Goal: Information Seeking & Learning: Compare options

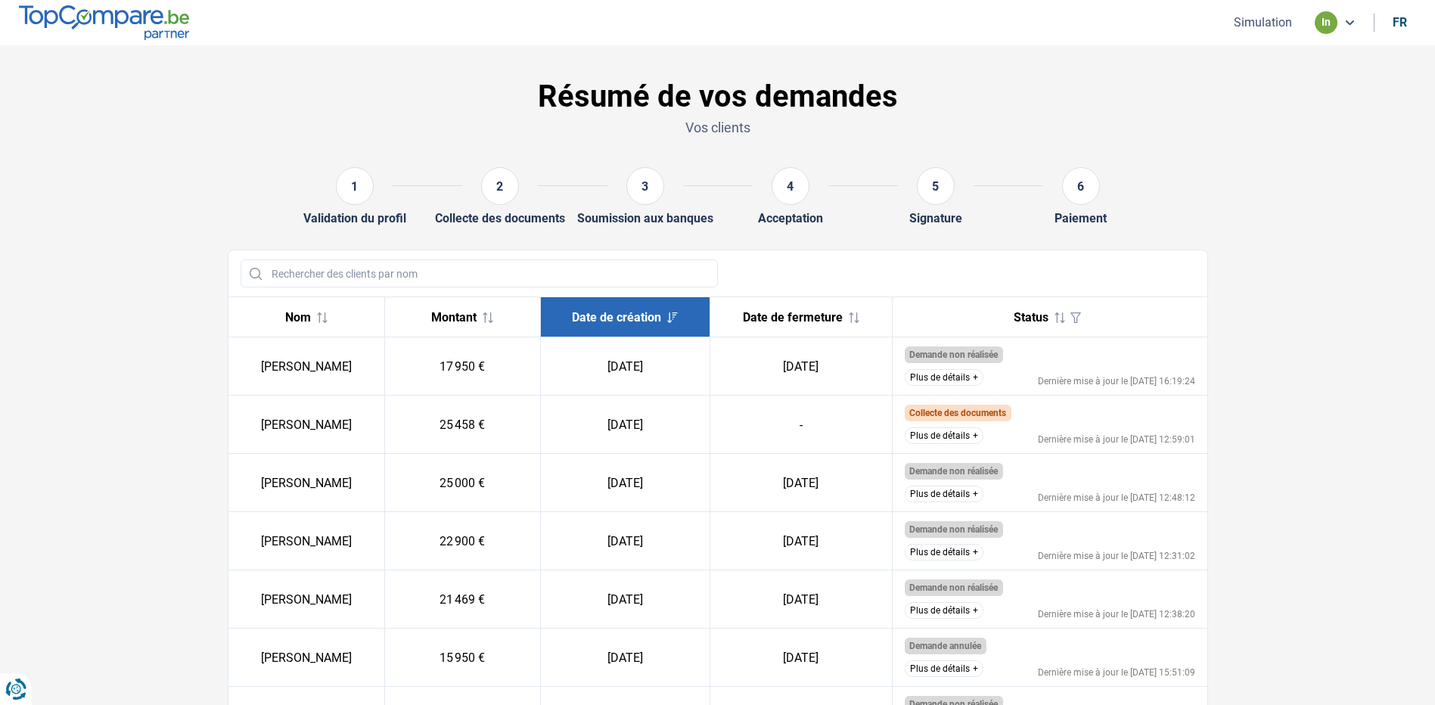
click at [958, 374] on button "Plus de détails" at bounding box center [944, 377] width 79 height 17
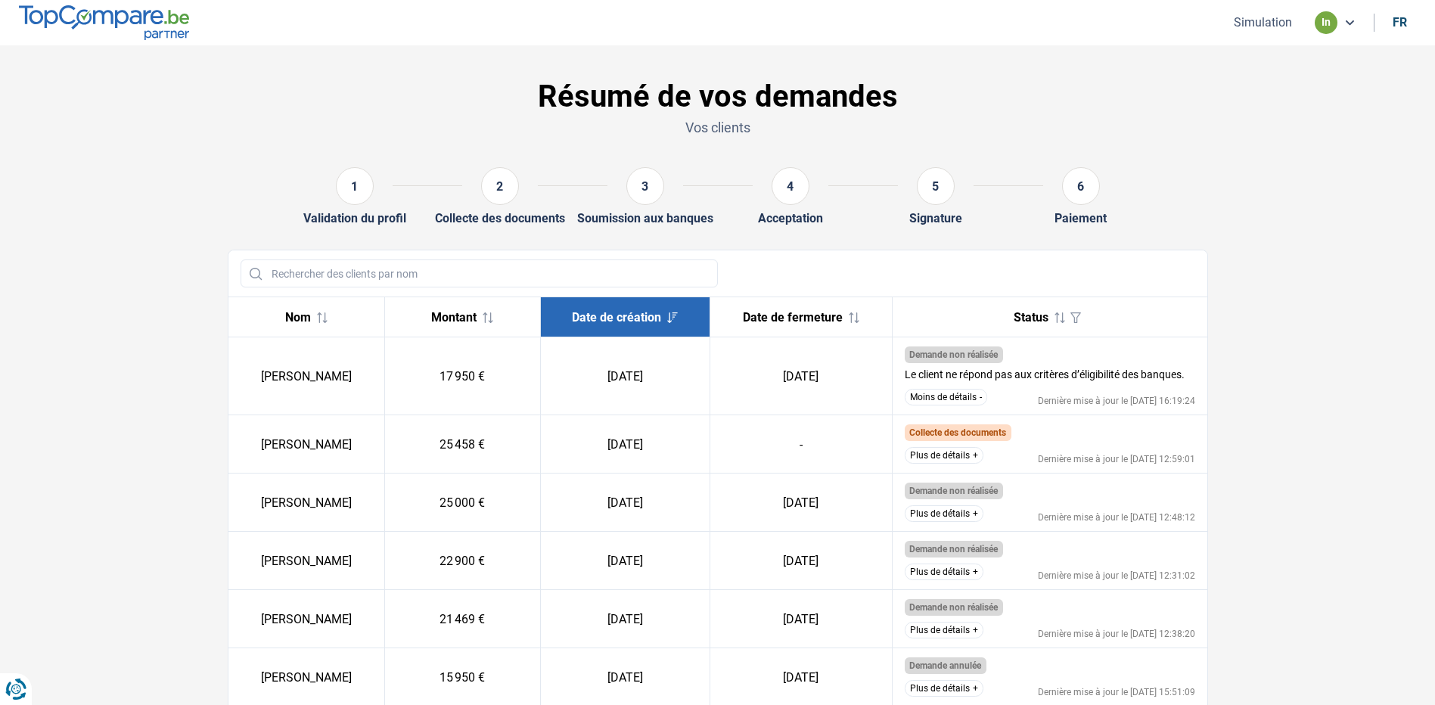
click at [959, 390] on button "Moins de détails" at bounding box center [946, 397] width 82 height 17
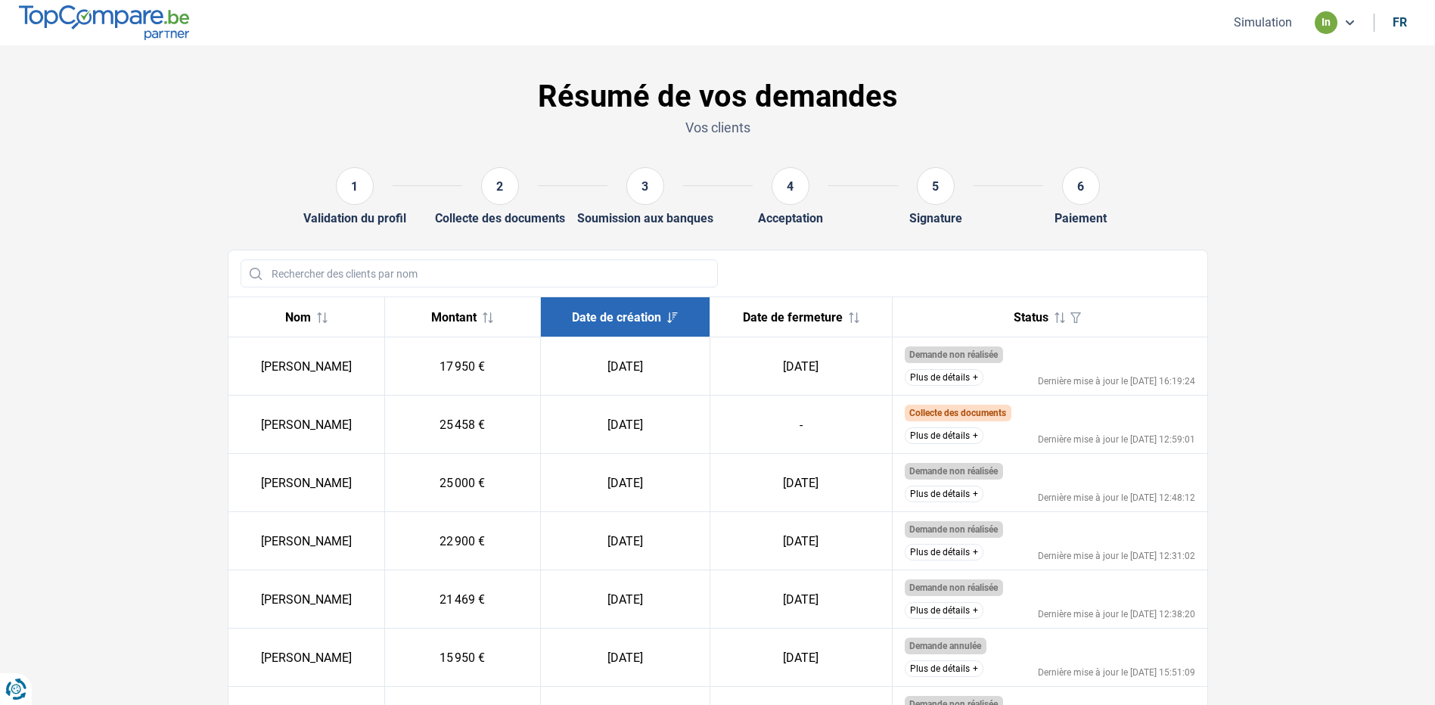
click at [972, 433] on button "Plus de détails" at bounding box center [944, 435] width 79 height 17
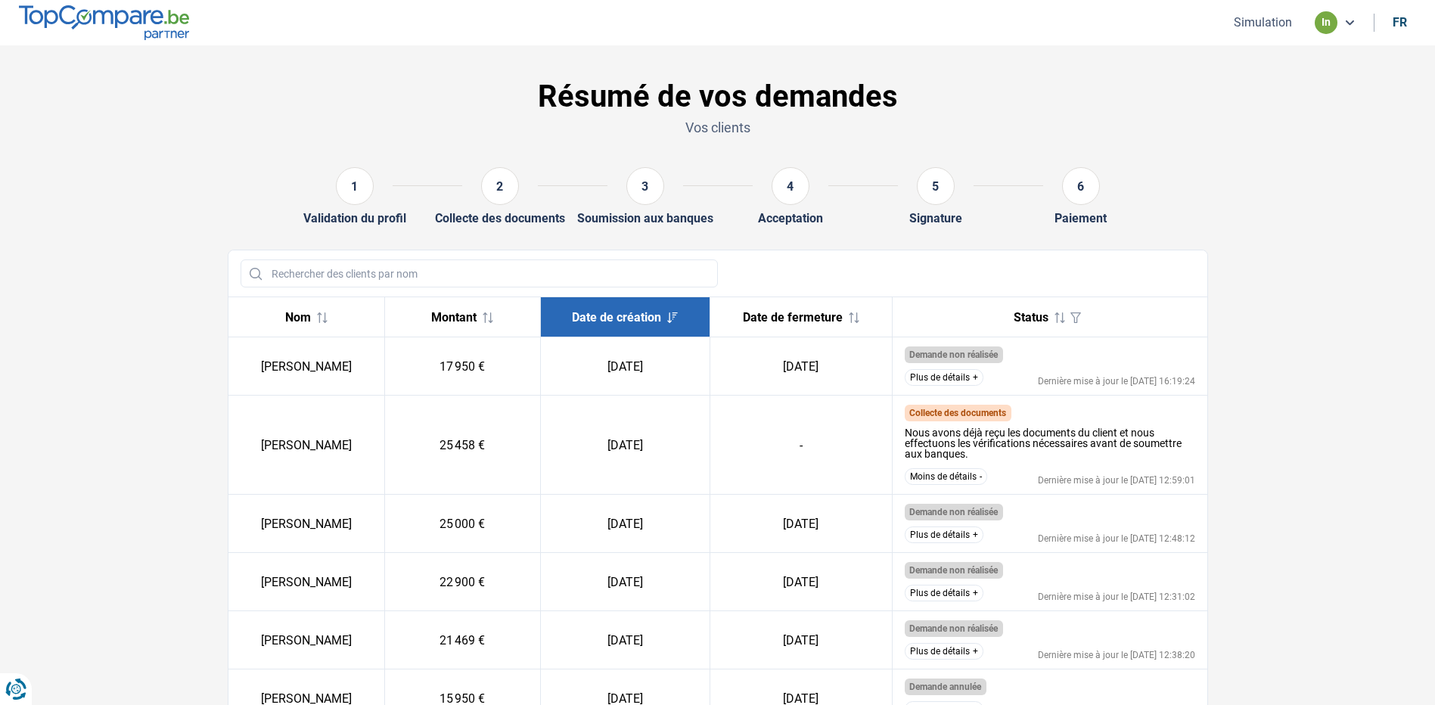
click at [1347, 21] on icon at bounding box center [1350, 23] width 12 height 12
click at [116, 29] on img at bounding box center [104, 22] width 170 height 34
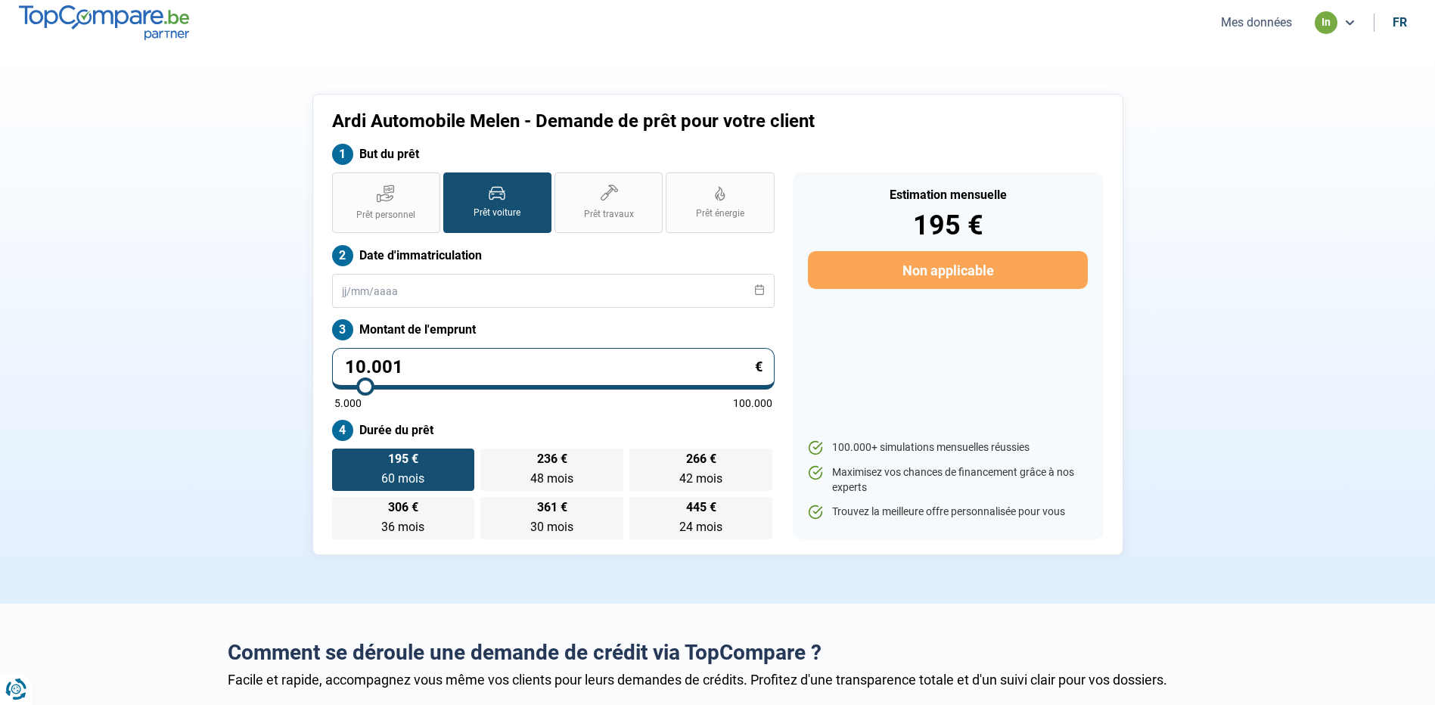
click at [1266, 19] on button "Mes données" at bounding box center [1257, 22] width 80 height 16
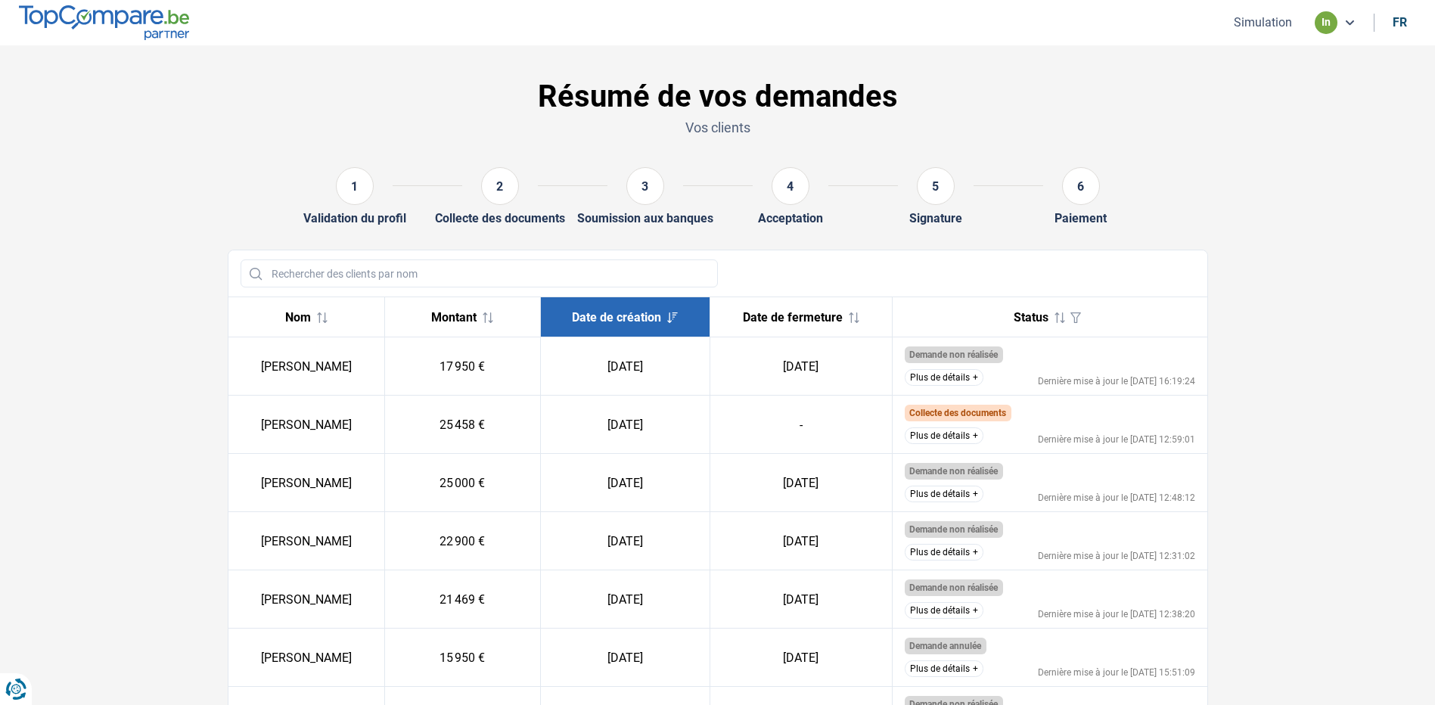
click at [955, 430] on button "Plus de détails" at bounding box center [944, 435] width 79 height 17
click at [941, 438] on button "Plus de détails" at bounding box center [944, 435] width 79 height 17
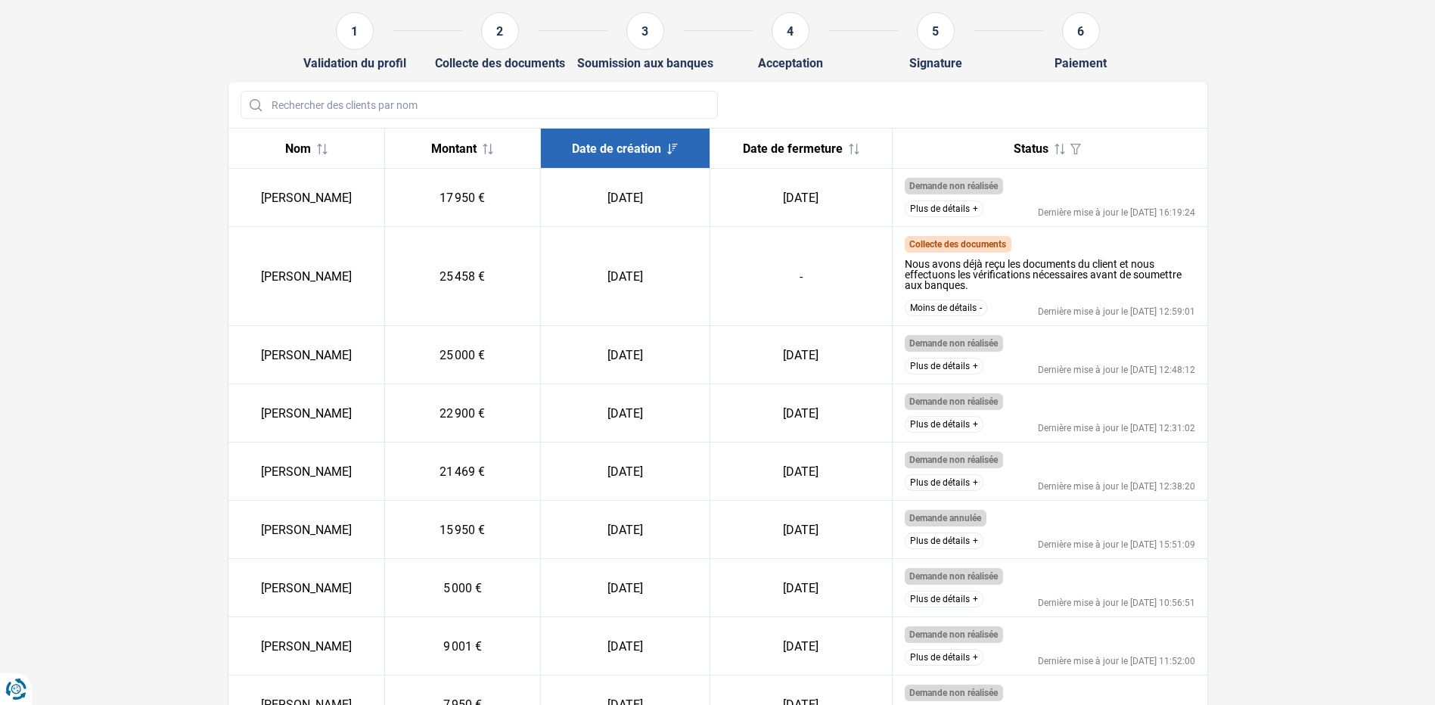
scroll to position [134, 0]
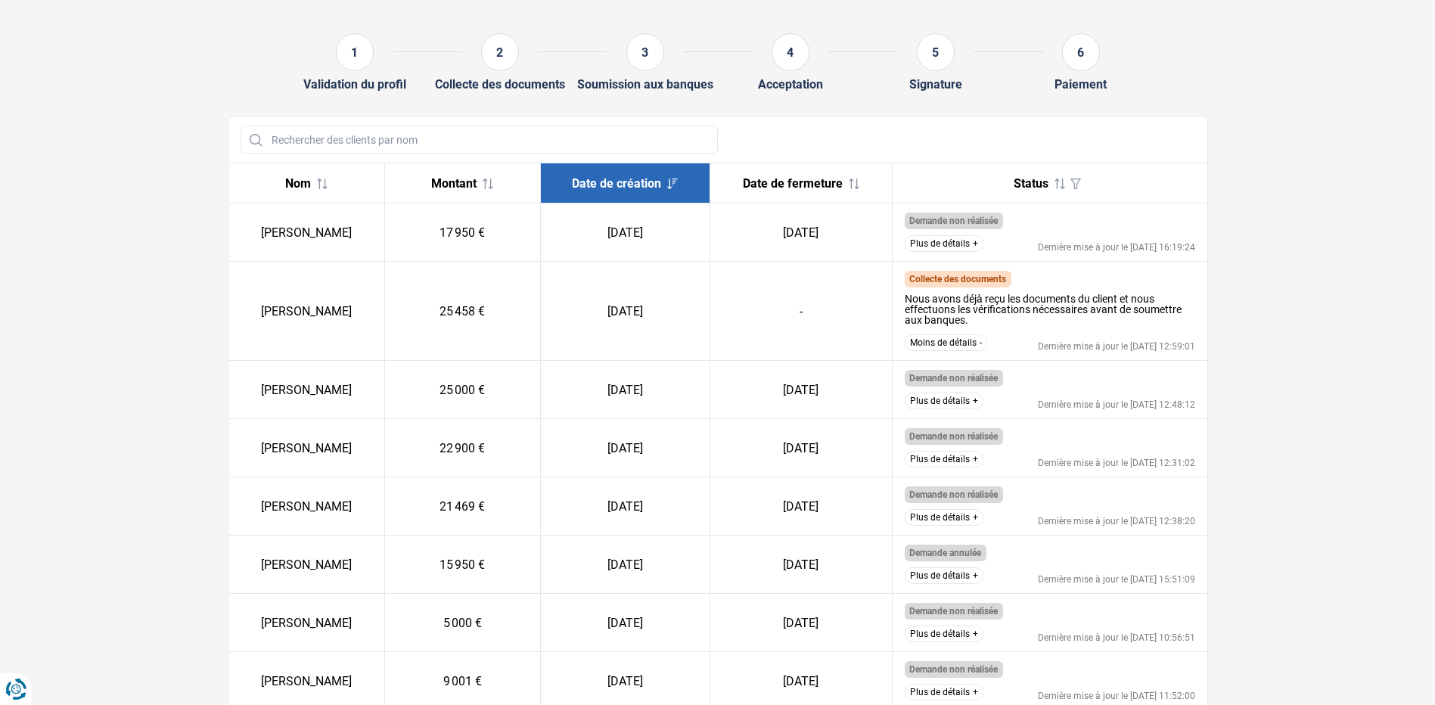
drag, startPoint x: 315, startPoint y: 315, endPoint x: 362, endPoint y: 312, distance: 47.8
click at [362, 312] on td "[PERSON_NAME]" at bounding box center [306, 311] width 157 height 99
drag, startPoint x: 362, startPoint y: 312, endPoint x: 505, endPoint y: 318, distance: 143.1
click at [505, 318] on td "25 458 €" at bounding box center [462, 311] width 157 height 99
click at [977, 343] on button "Moins de détails" at bounding box center [946, 342] width 82 height 17
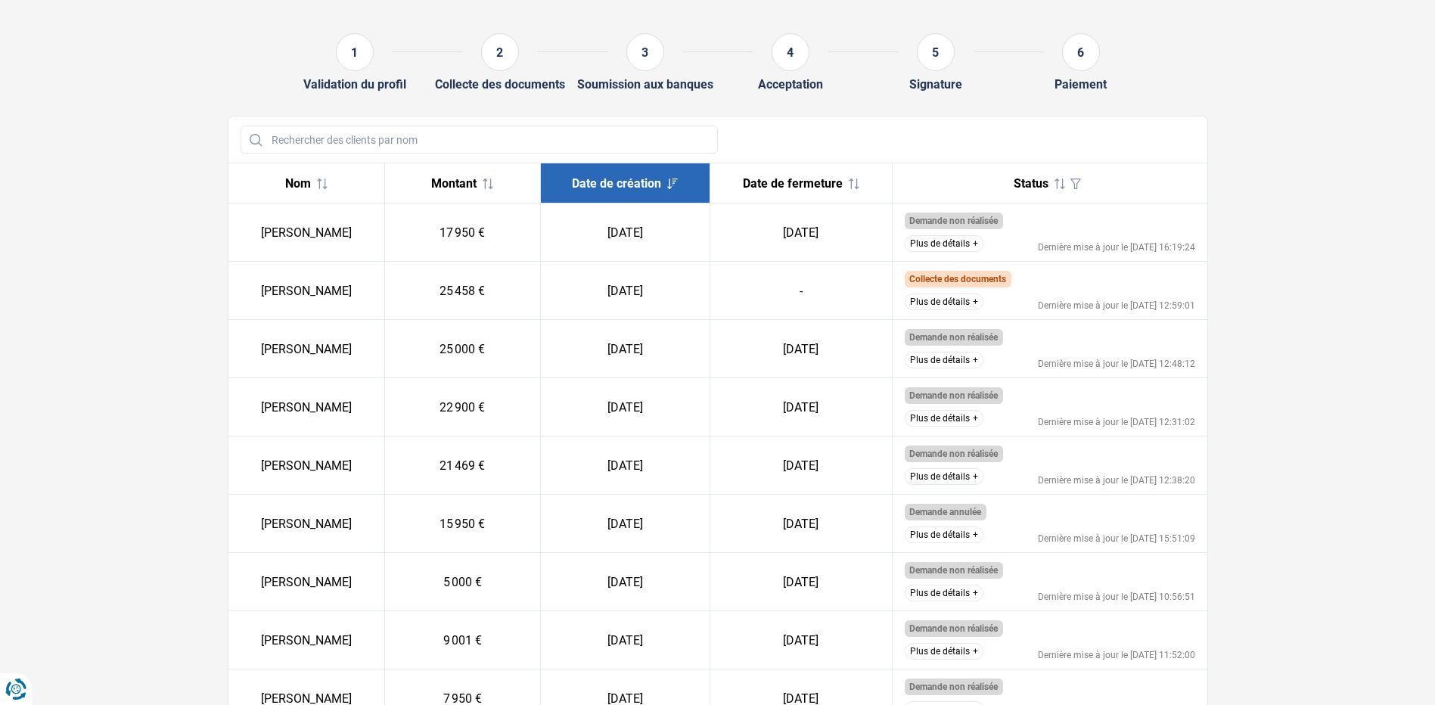
click at [965, 301] on button "Plus de détails" at bounding box center [944, 302] width 79 height 17
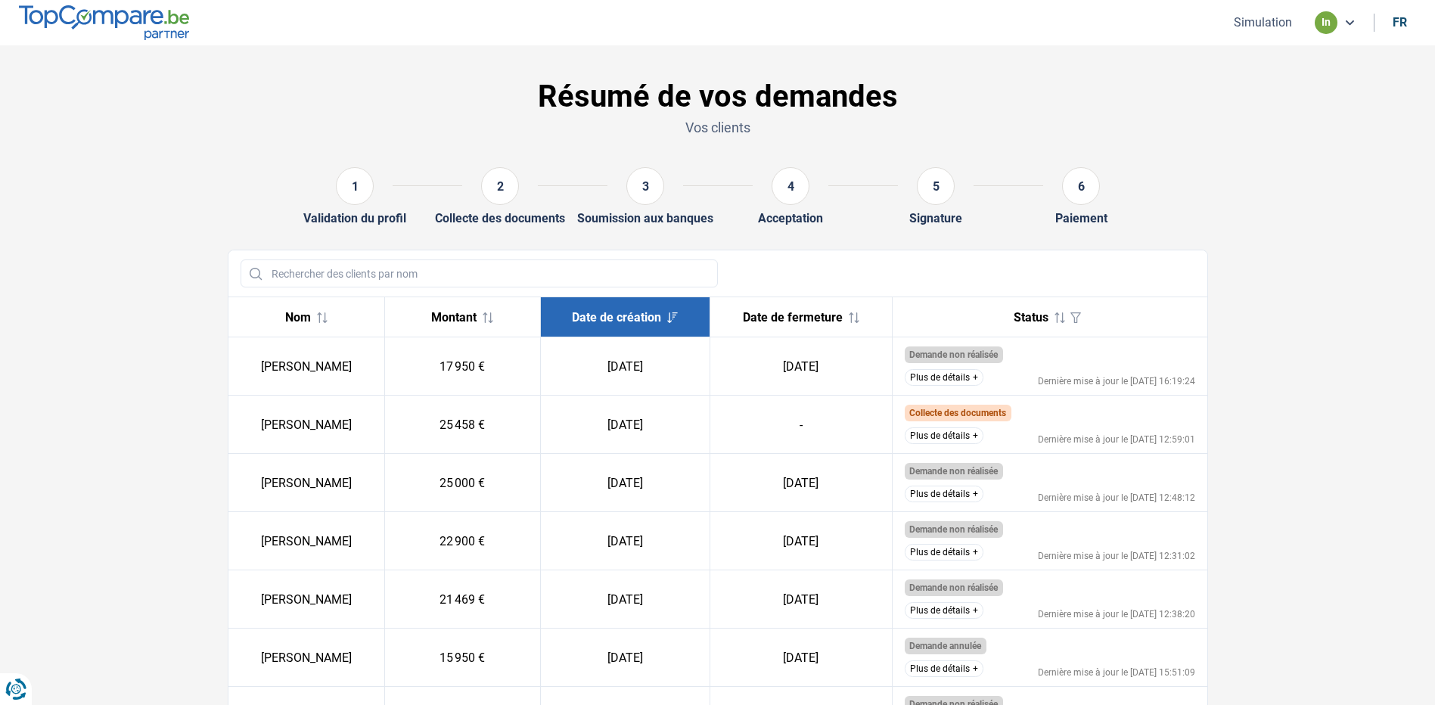
click at [936, 443] on button "Plus de détails" at bounding box center [944, 435] width 79 height 17
click at [916, 430] on button "Plus de détails" at bounding box center [944, 435] width 79 height 17
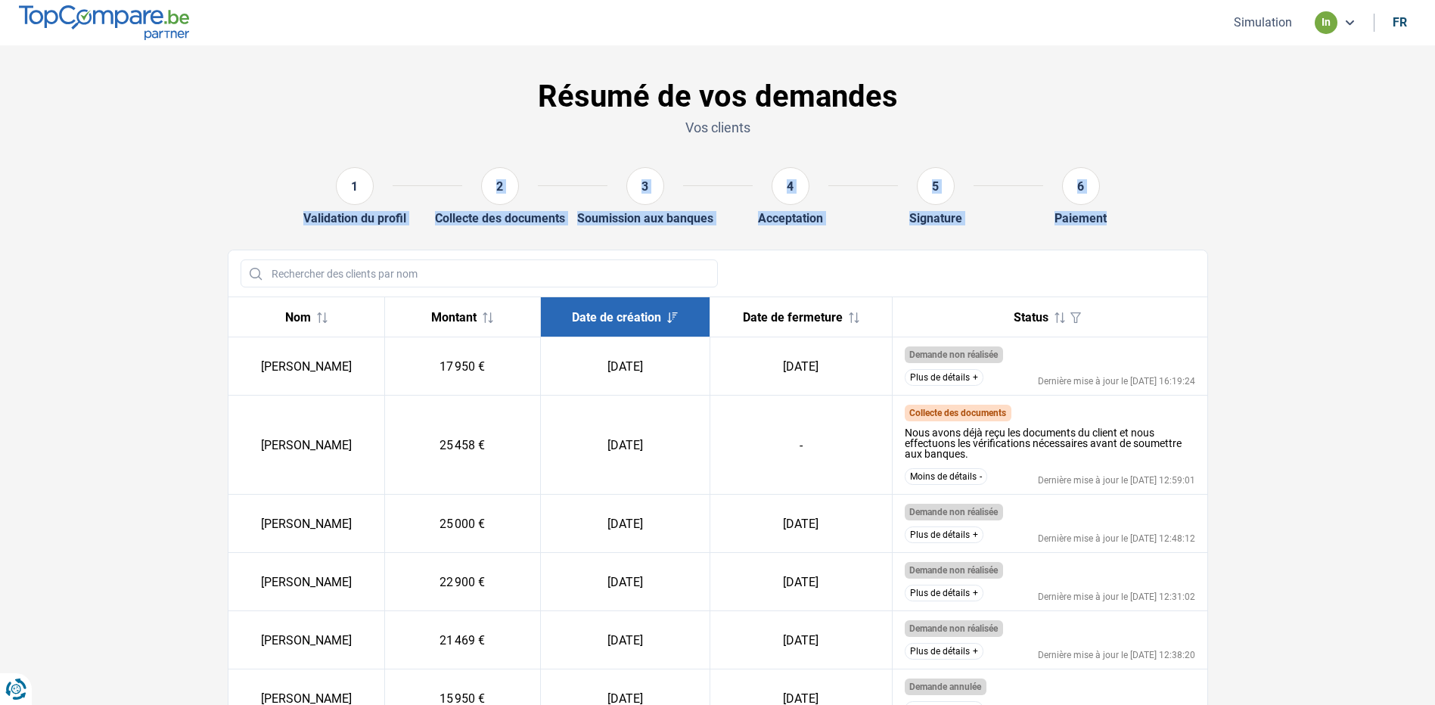
drag, startPoint x: 312, startPoint y: 220, endPoint x: 1105, endPoint y: 222, distance: 793.6
click at [1105, 222] on div "1 Validation du profil 2 Collecte des documents 3 Soumission aux banques 4 Acce…" at bounding box center [718, 196] width 980 height 58
drag, startPoint x: 1105, startPoint y: 222, endPoint x: 1051, endPoint y: 245, distance: 59.0
click at [1051, 245] on div "Résumé de vos demandes Vos clients 1 Validation du profil 2 Collecte des docume…" at bounding box center [718, 683] width 999 height 1232
